Goal: Answer question/provide support: Share knowledge or assist other users

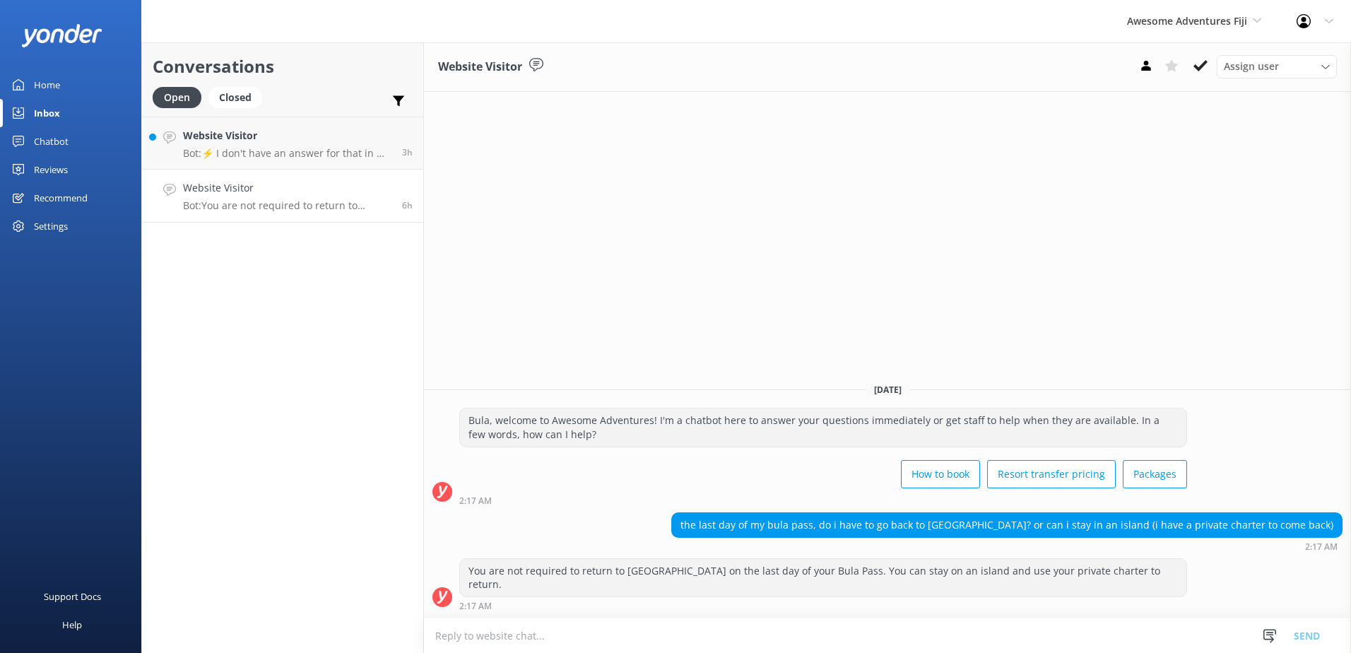
click at [680, 633] on textarea at bounding box center [887, 635] width 927 height 35
click at [1206, 78] on div "Website Visitor Assign user [PERSON_NAME] [PERSON_NAME] Digital Res Team [PERSO…" at bounding box center [887, 66] width 927 height 49
click at [1205, 66] on icon at bounding box center [1200, 66] width 14 height 14
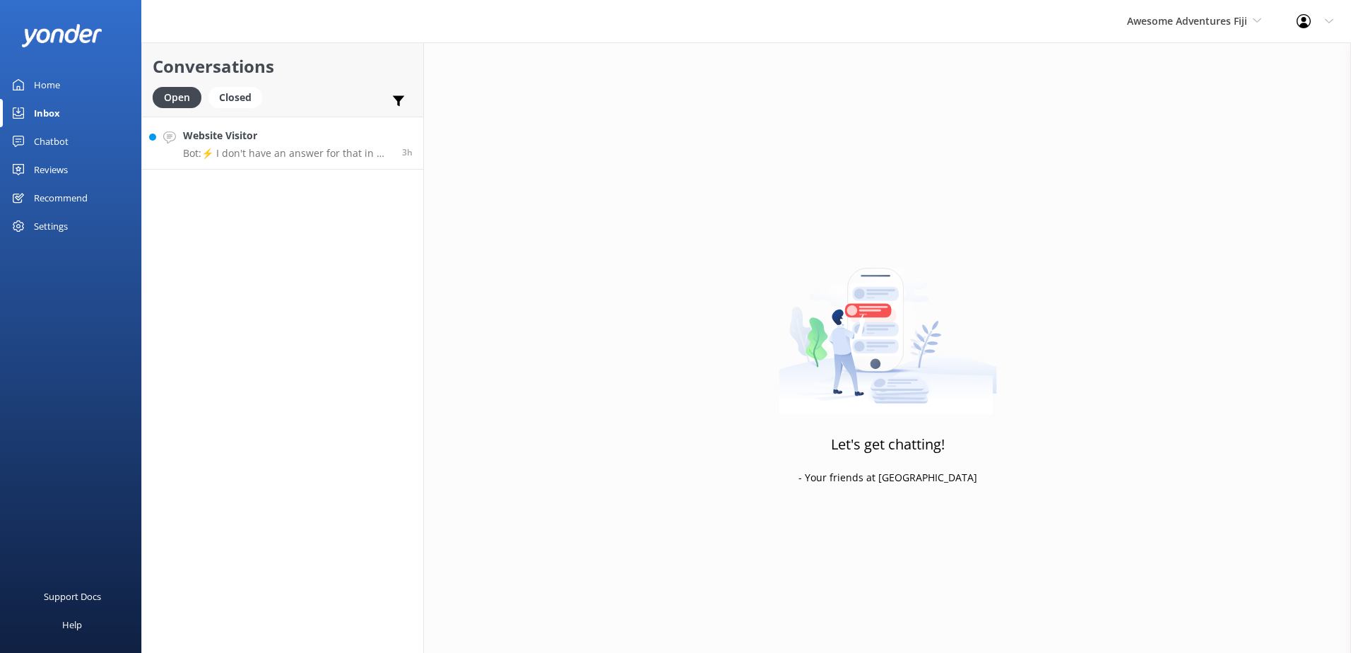
click at [296, 160] on link "Website Visitor Bot: ⚡ I don't have an answer for that in my knowledge base. Pl…" at bounding box center [282, 143] width 281 height 53
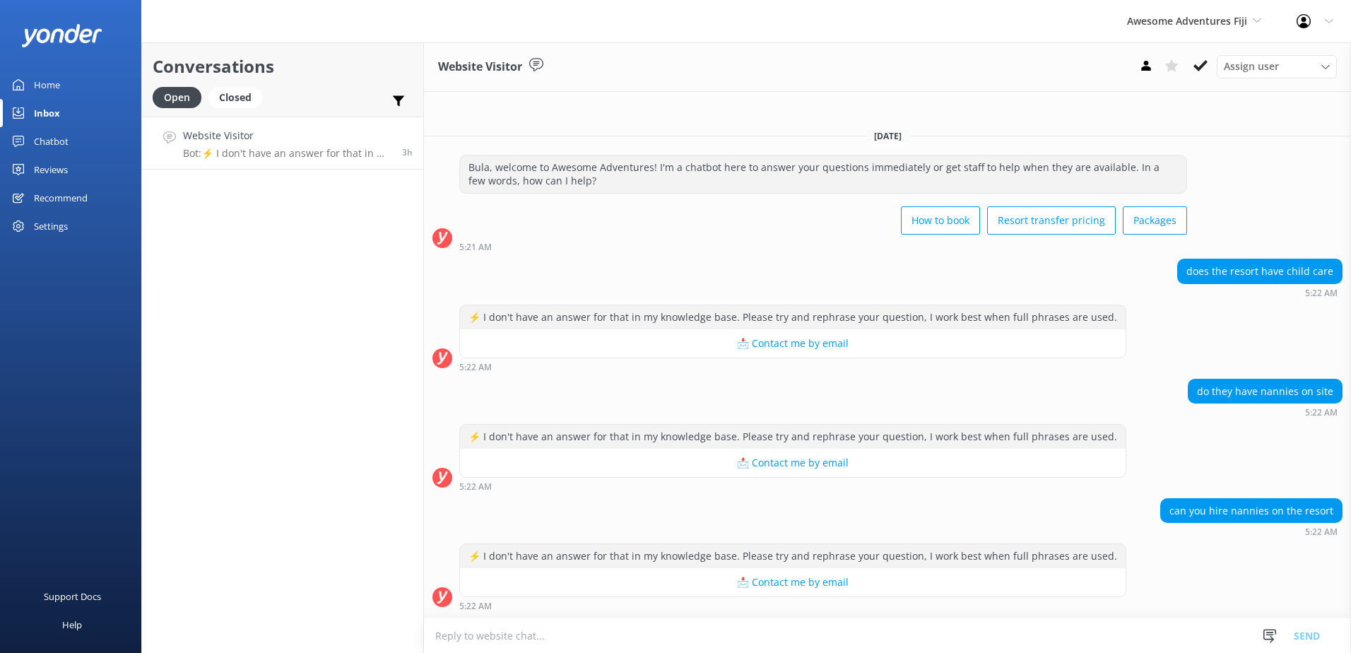
click at [985, 630] on textarea at bounding box center [887, 635] width 927 height 35
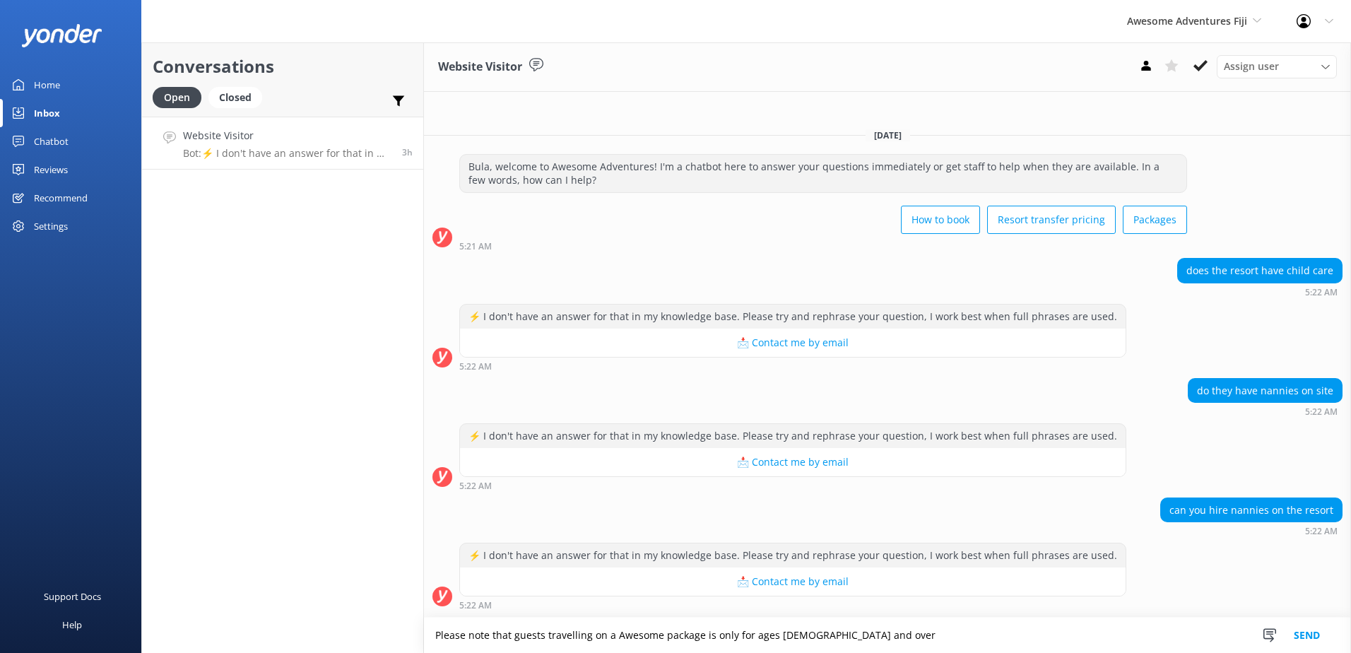
drag, startPoint x: 973, startPoint y: 636, endPoint x: 304, endPoint y: 602, distance: 670.5
click at [304, 602] on div "Conversations Open Closed Important Assigned to me Unassigned Website Visitor B…" at bounding box center [745, 347] width 1209 height 610
paste textarea "the Awesome package is available exclusively to guests aged [DEMOGRAPHIC_DATA] …"
drag, startPoint x: 718, startPoint y: 634, endPoint x: 673, endPoint y: 631, distance: 45.3
click at [673, 631] on textarea "Please note that the Awesome package is available exclusively to guests aged [D…" at bounding box center [887, 634] width 927 height 35
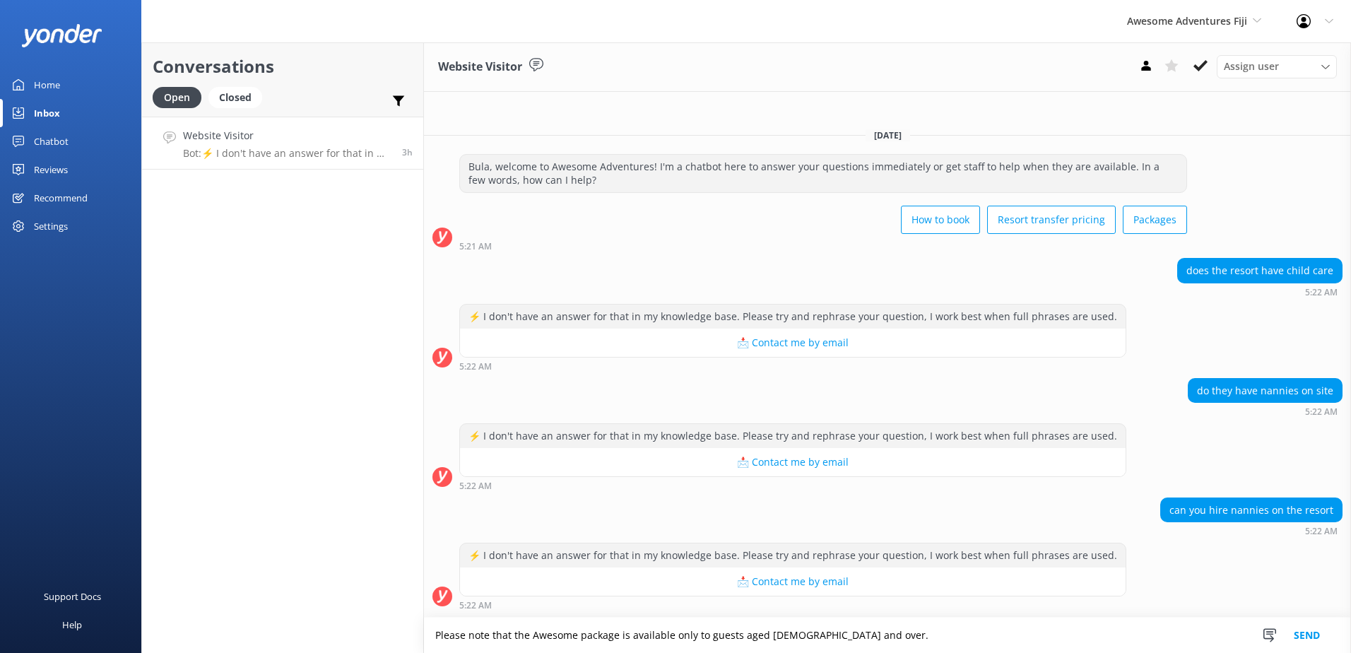
click at [855, 636] on textarea "Please note that the Awesome package is available only to guests aged [DEMOGRAP…" at bounding box center [887, 634] width 927 height 35
type textarea "Please note that the Awesome package is available only to guests aged [DEMOGRAP…"
click at [1315, 632] on button "Send" at bounding box center [1306, 634] width 53 height 35
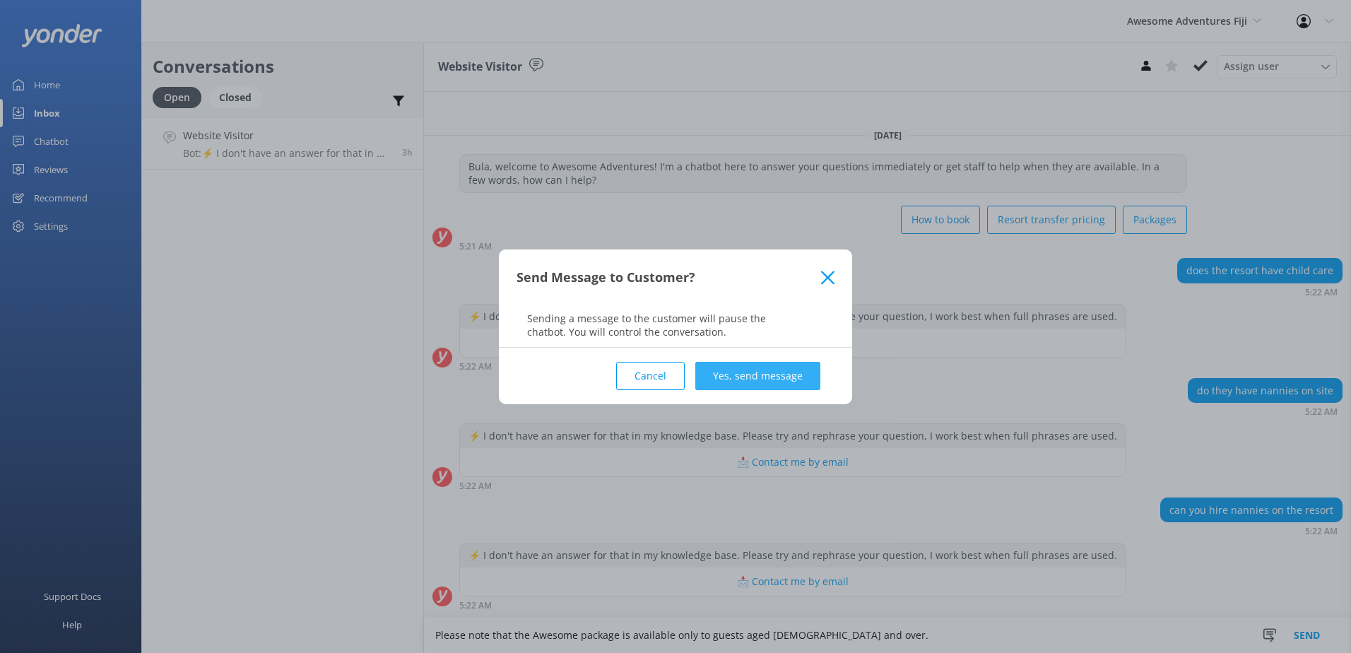
click at [794, 367] on button "Yes, send message" at bounding box center [757, 376] width 125 height 28
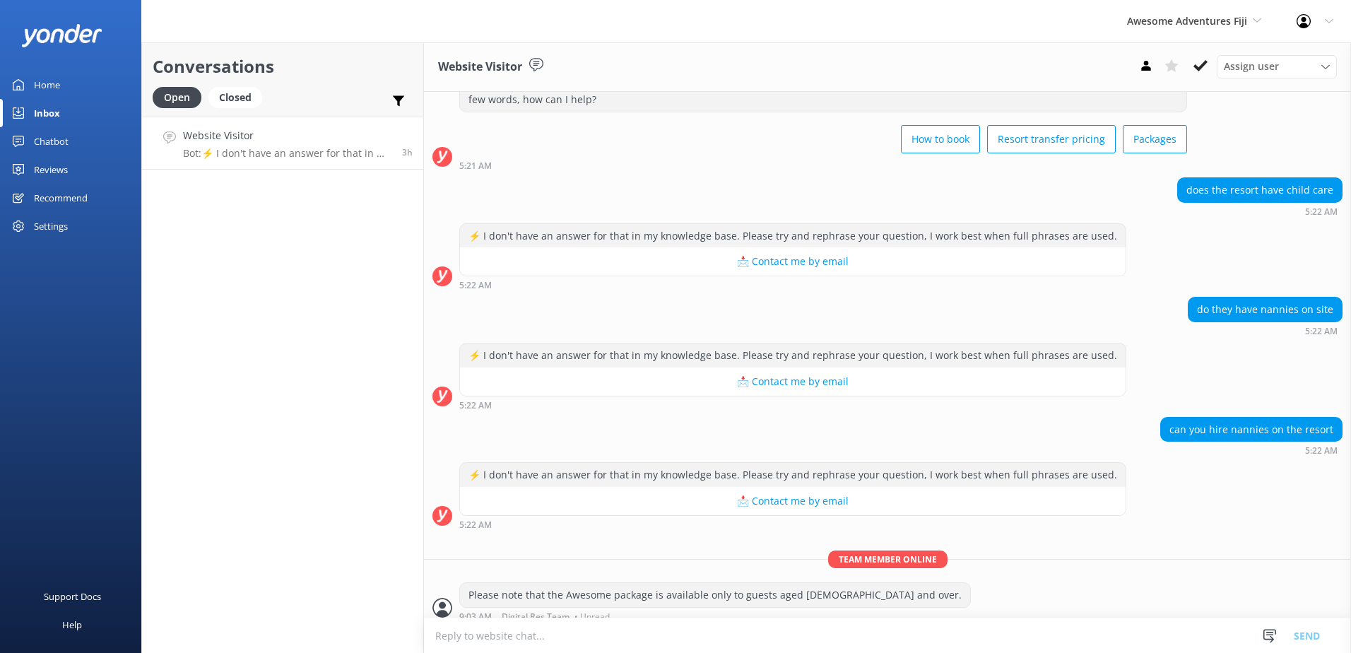
scroll to position [66, 0]
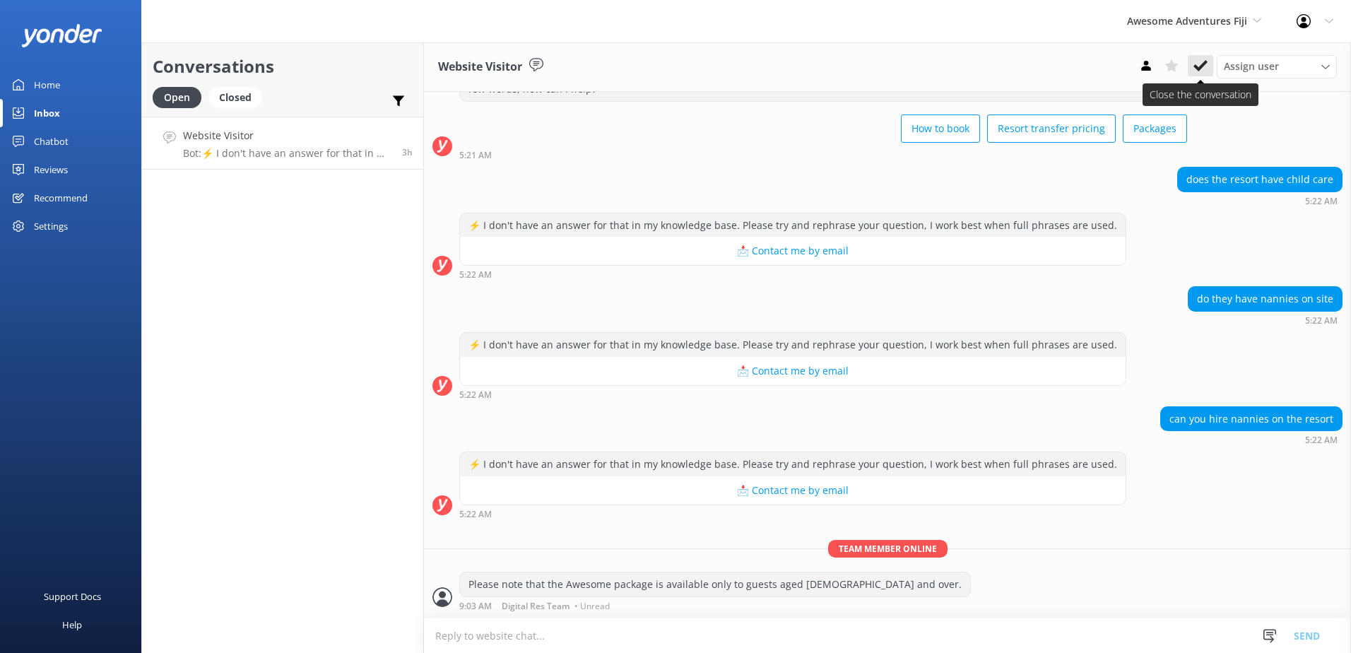
click at [1199, 66] on icon at bounding box center [1200, 66] width 14 height 14
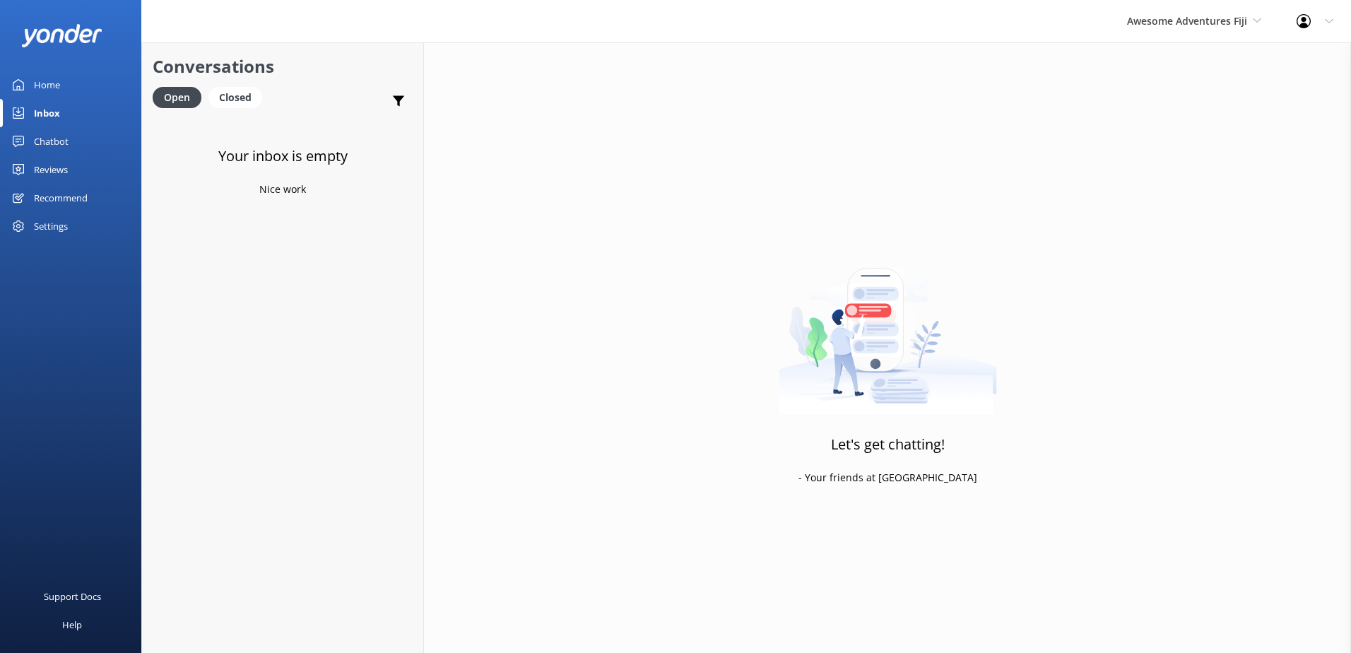
click at [57, 119] on div "Inbox" at bounding box center [47, 113] width 26 height 28
click at [1160, 32] on div "Awesome Adventures Fiji South Sea Sailing South Sea Cruises Malamala Beach Club…" at bounding box center [1194, 21] width 170 height 42
click at [1158, 179] on link "Blue Lagoon Cruises" at bounding box center [1179, 195] width 141 height 34
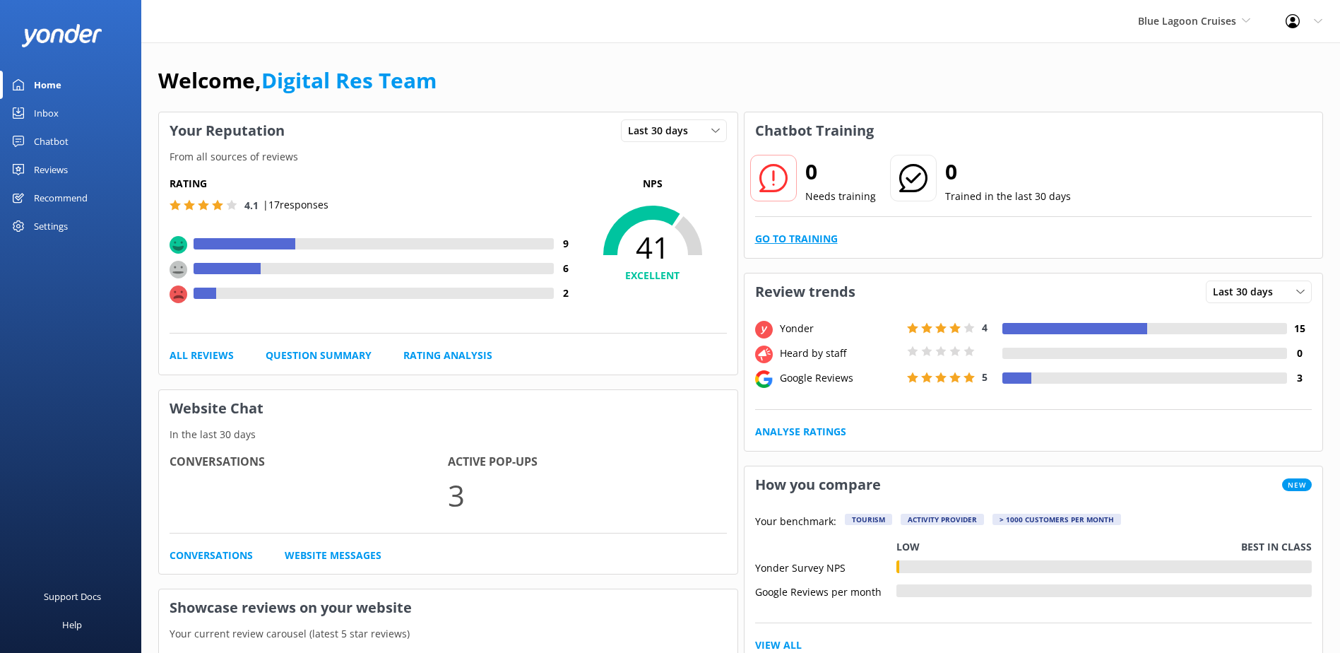
click at [798, 235] on link "Go to Training" at bounding box center [796, 239] width 83 height 16
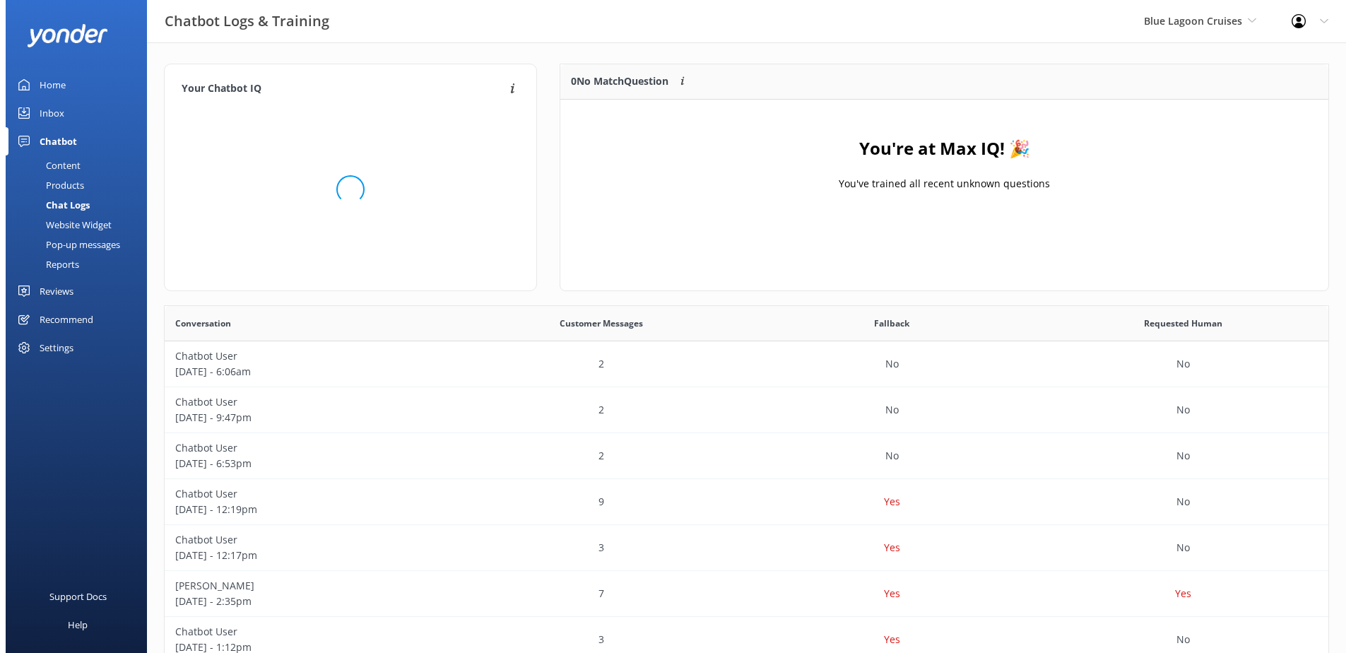
scroll to position [166, 757]
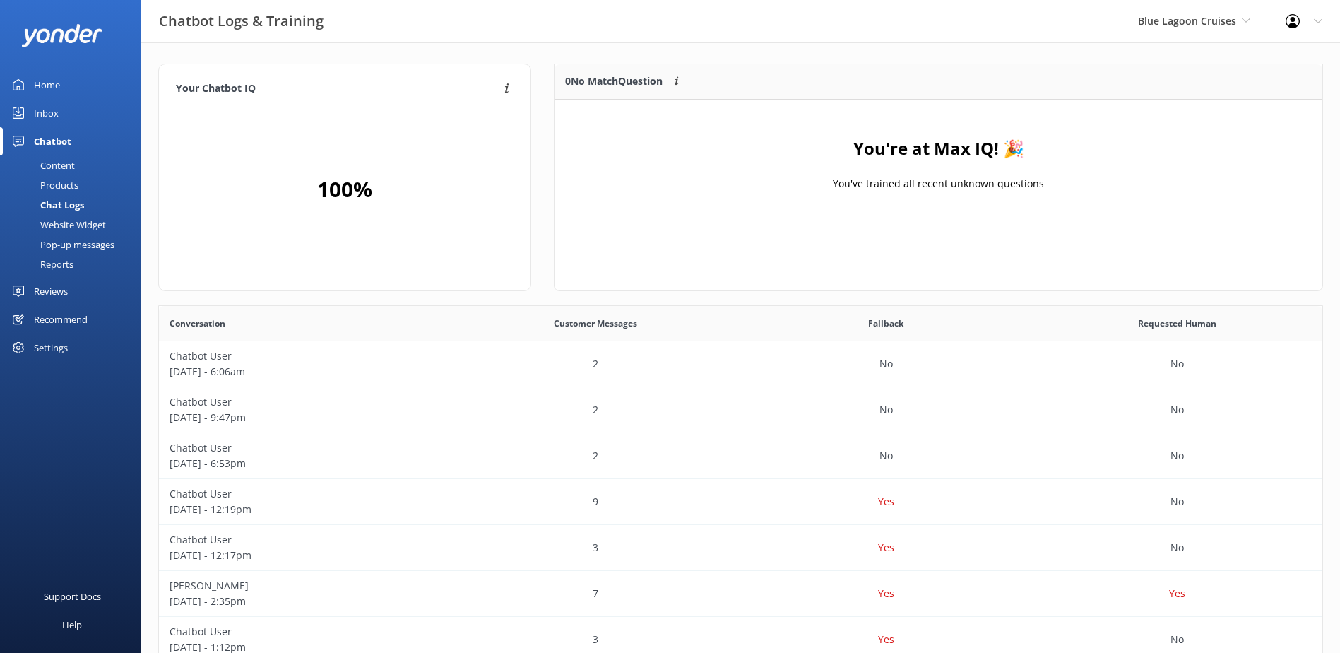
click at [53, 117] on div "Inbox" at bounding box center [46, 113] width 25 height 28
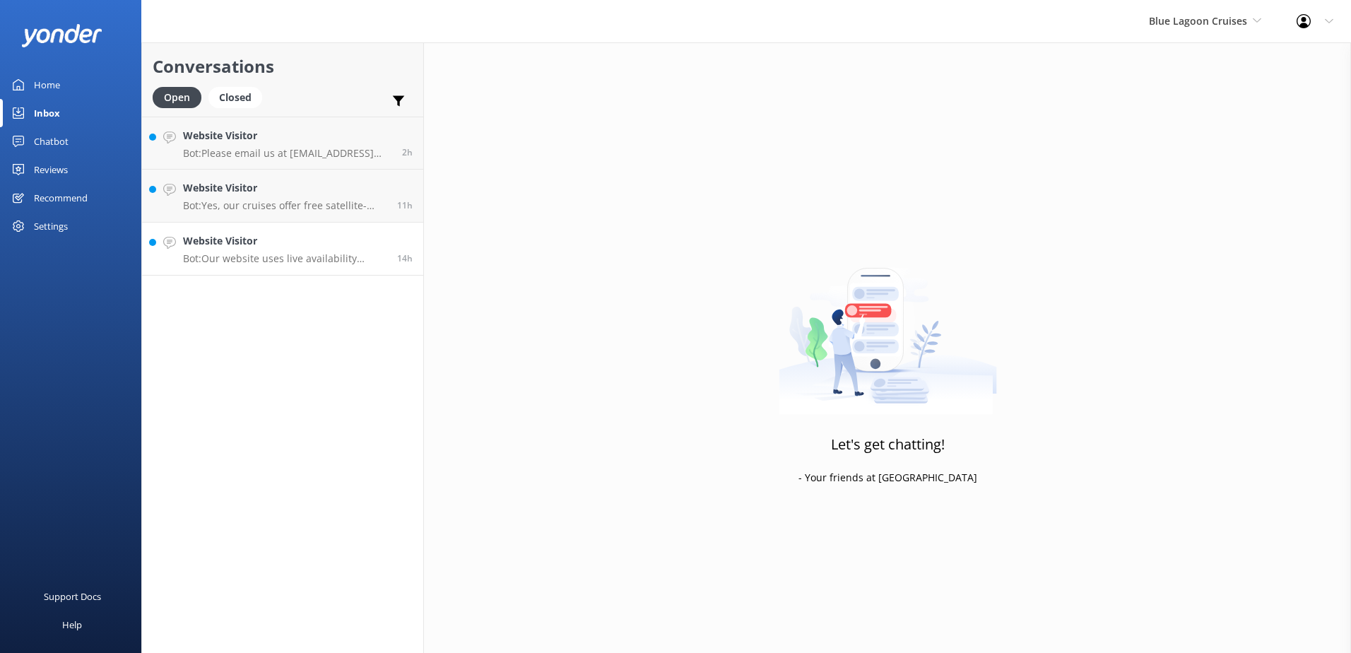
click at [280, 254] on p "Bot: Our website uses live availability updates. If a date is not available, it…" at bounding box center [284, 258] width 203 height 13
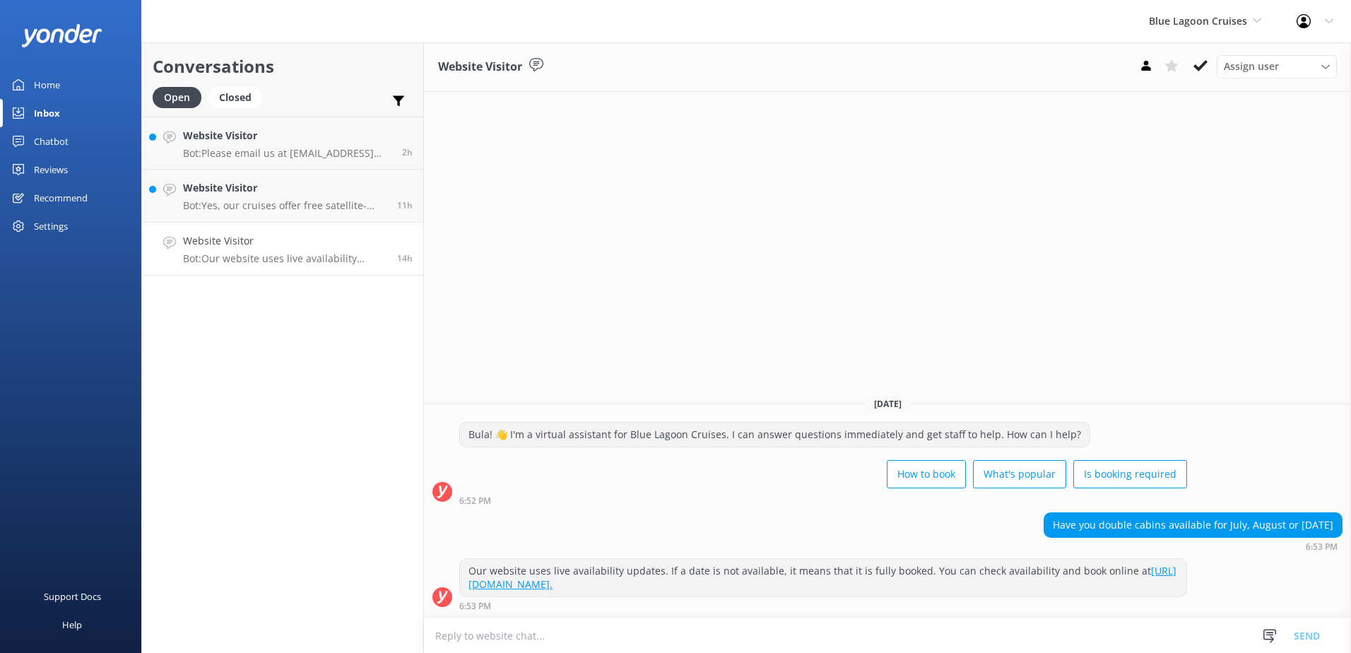
click at [868, 586] on link "[URL][DOMAIN_NAME]." at bounding box center [822, 578] width 708 height 28
click at [1208, 65] on button at bounding box center [1199, 65] width 25 height 21
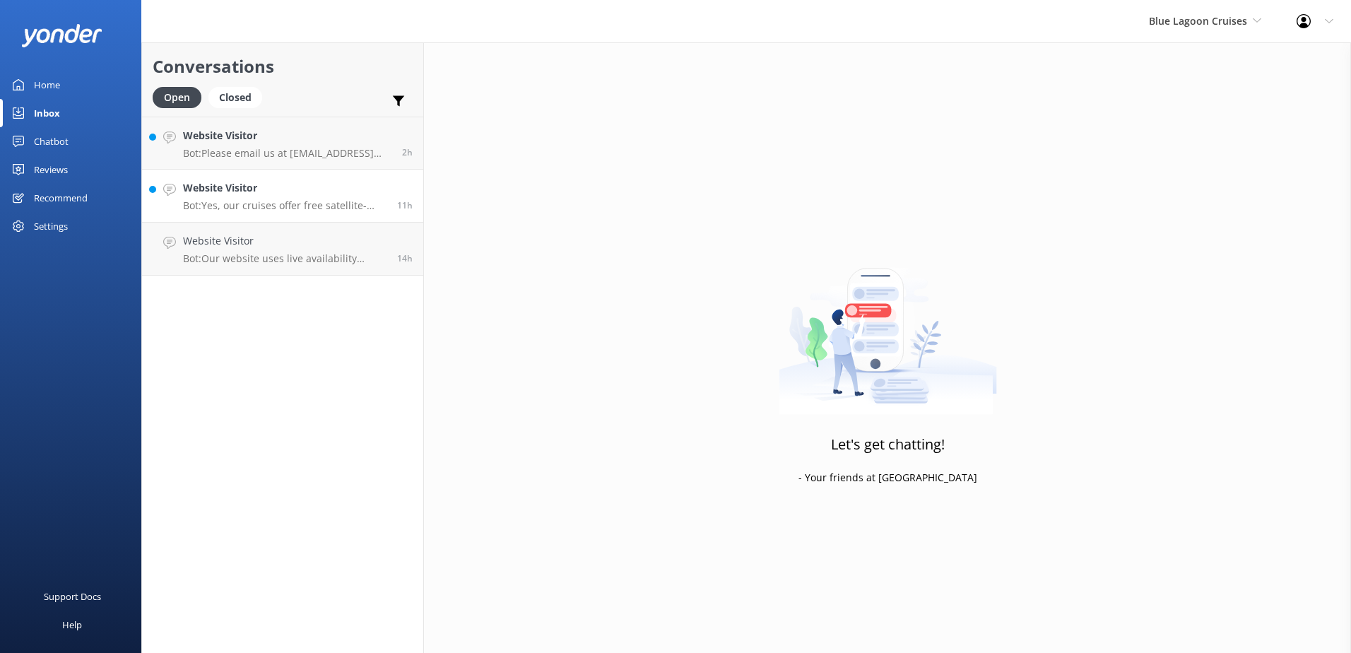
click at [285, 202] on p "Bot: Yes, our cruises offer free satellite-based wifi on-board, which has good …" at bounding box center [284, 205] width 203 height 13
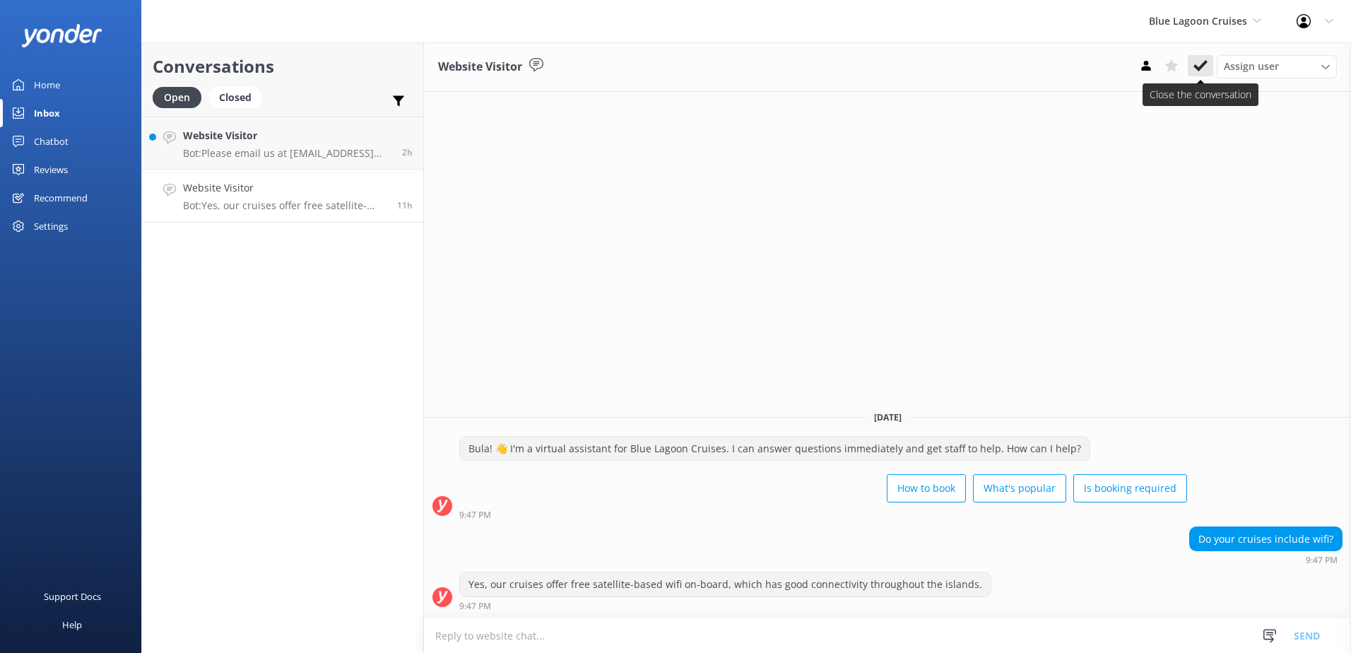
drag, startPoint x: 1187, startPoint y: 64, endPoint x: 1197, endPoint y: 64, distance: 10.6
click at [1189, 64] on div "Assign user Sonya Alyssa Asena Naweilulu Lavenia Adivou Miri Koroitamana Timah …" at bounding box center [1234, 66] width 203 height 23
click at [1197, 64] on icon at bounding box center [1200, 66] width 14 height 14
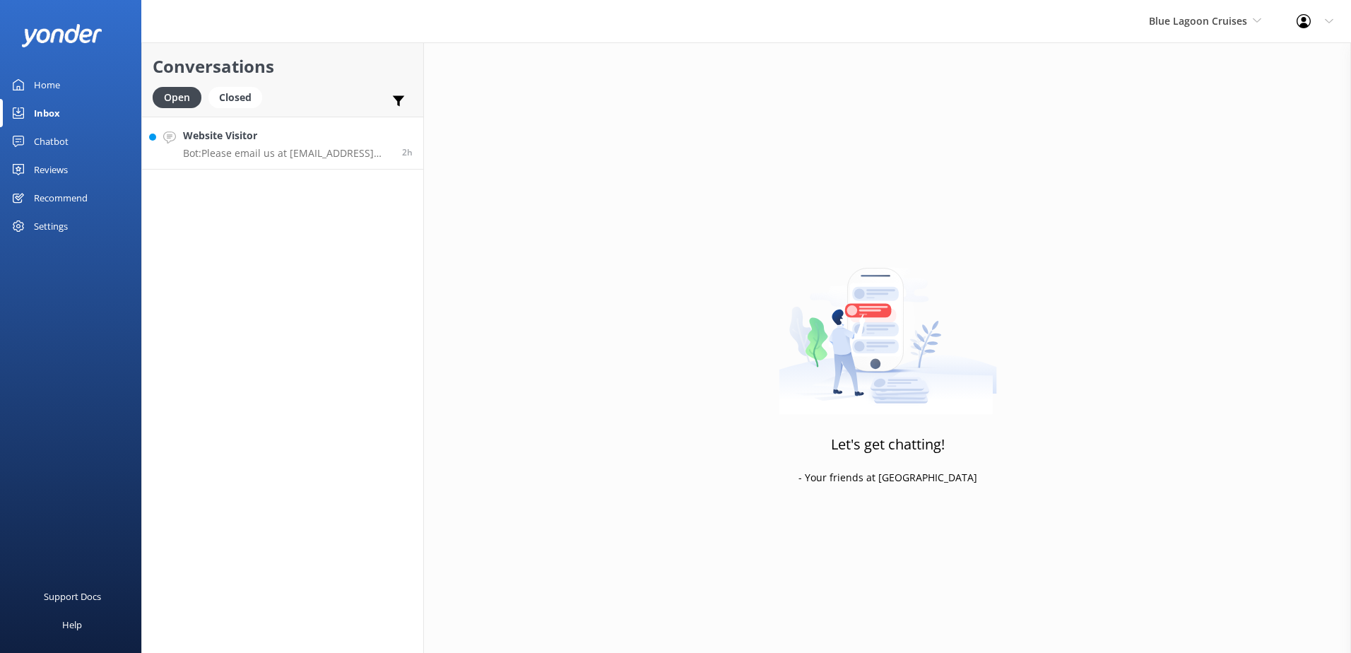
click at [274, 130] on h4 "Website Visitor" at bounding box center [287, 136] width 208 height 16
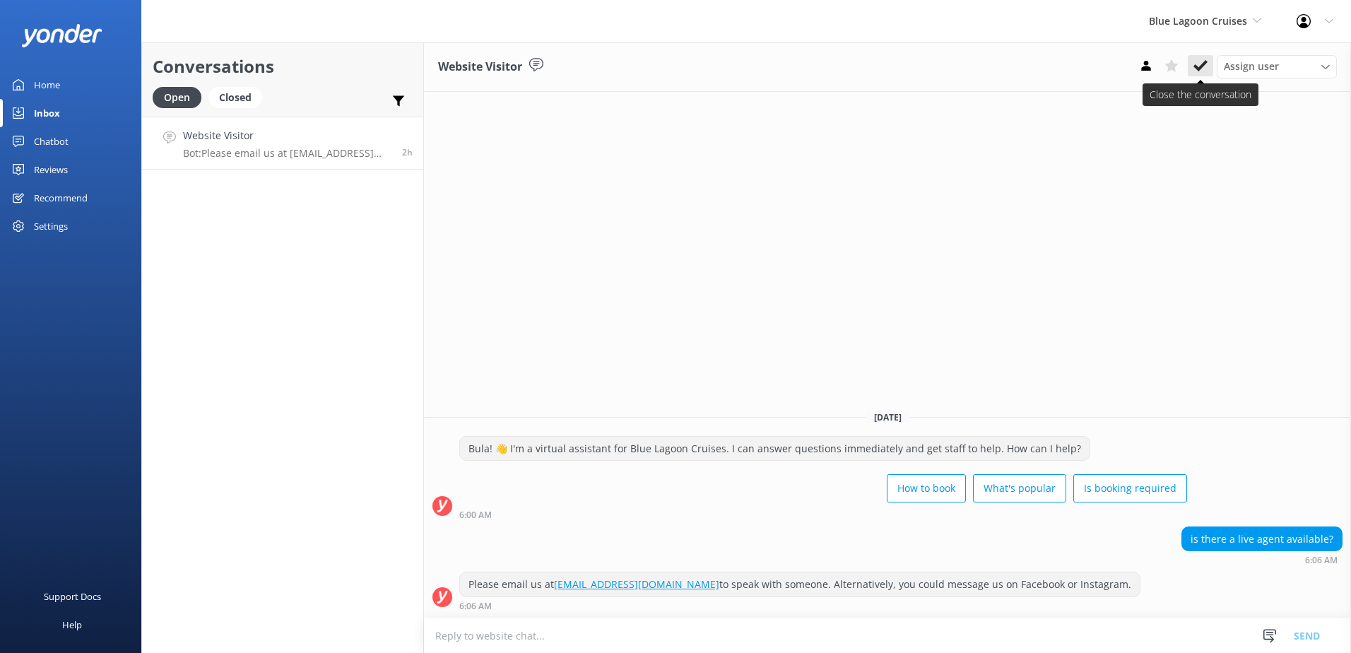
click at [1208, 63] on button at bounding box center [1199, 65] width 25 height 21
